Goal: Task Accomplishment & Management: Use online tool/utility

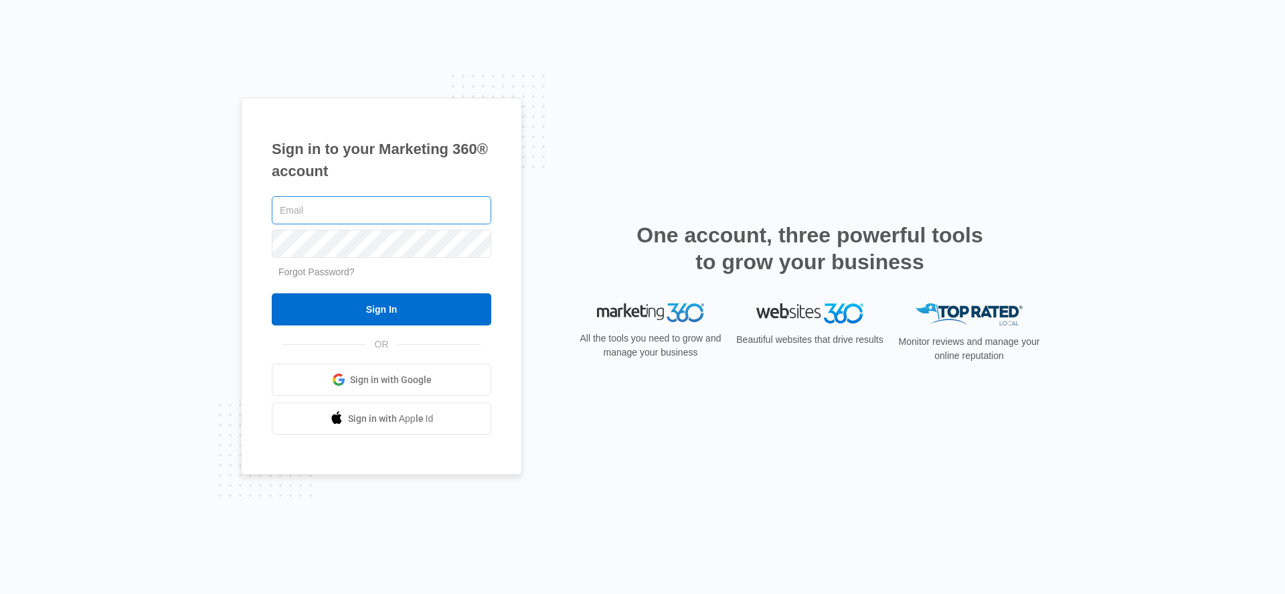
type input "[EMAIL_ADDRESS][PERSON_NAME][DOMAIN_NAME]"
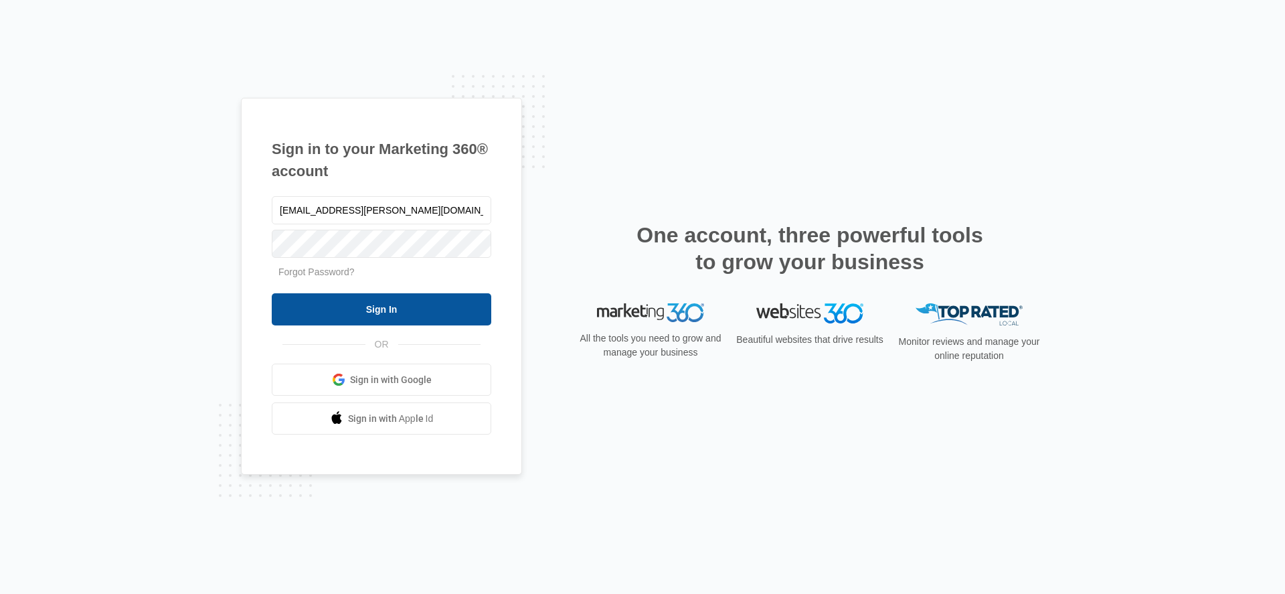
click at [317, 315] on input "Sign In" at bounding box center [382, 309] width 220 height 32
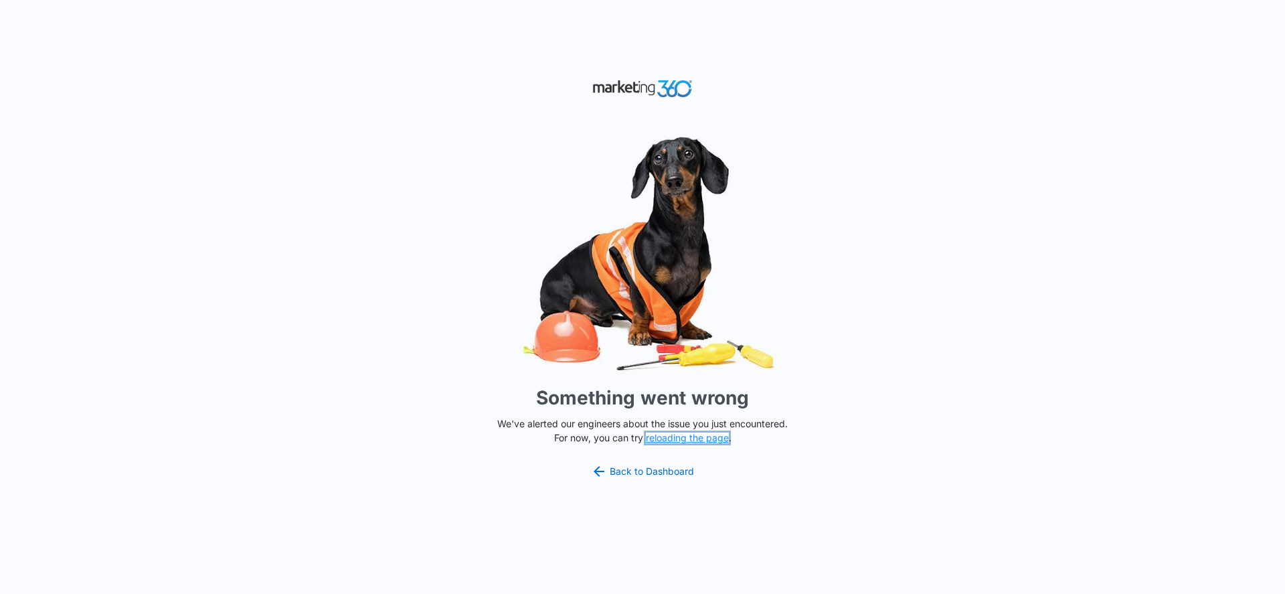
click at [655, 439] on button "reloading the page" at bounding box center [687, 437] width 83 height 11
